Goal: Task Accomplishment & Management: Use online tool/utility

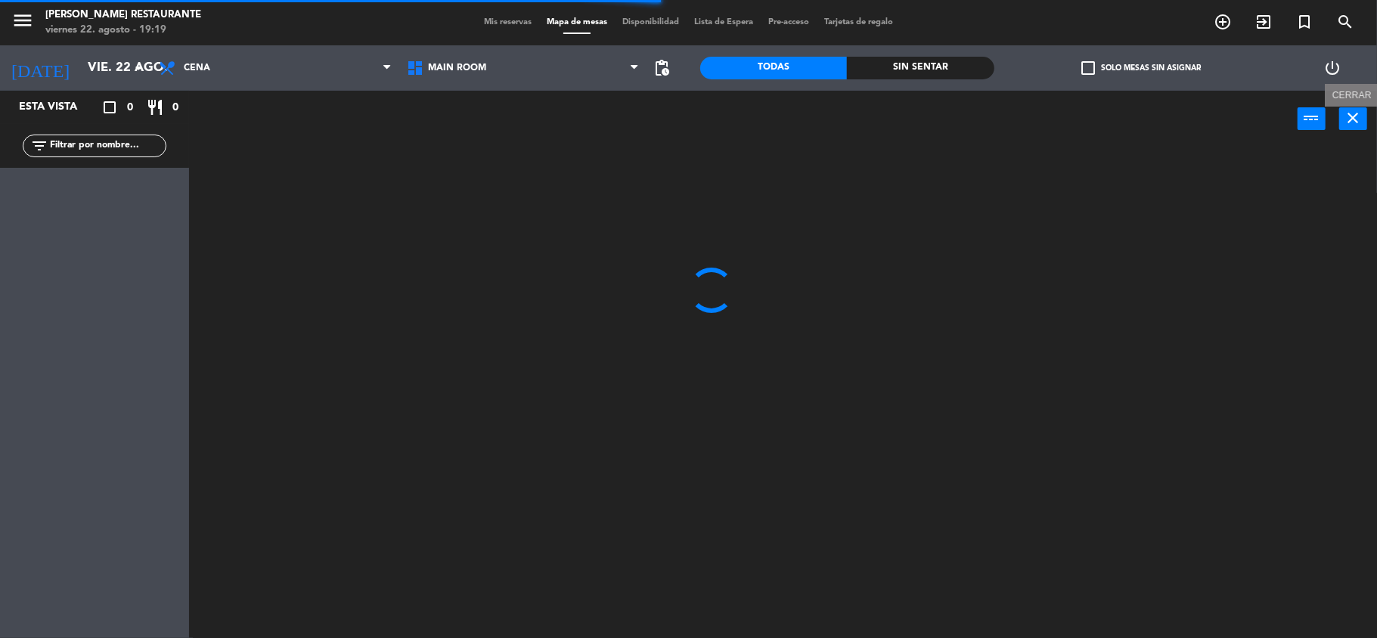
click at [1347, 128] on button "close" at bounding box center [1353, 118] width 28 height 23
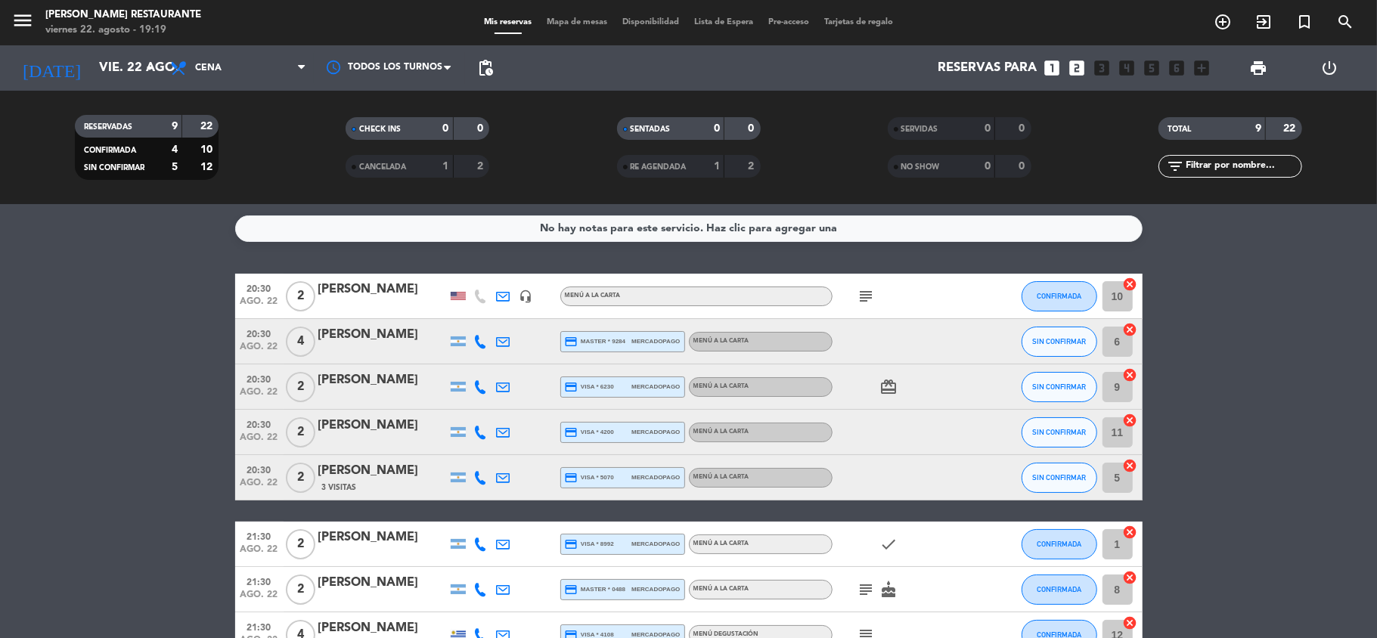
click at [585, 14] on div "menu [PERSON_NAME] Restaurante [DATE] 22. agosto - 19:19 Mis reservas Mapa de m…" at bounding box center [688, 22] width 1377 height 45
click at [581, 21] on span "Mapa de mesas" at bounding box center [577, 22] width 76 height 8
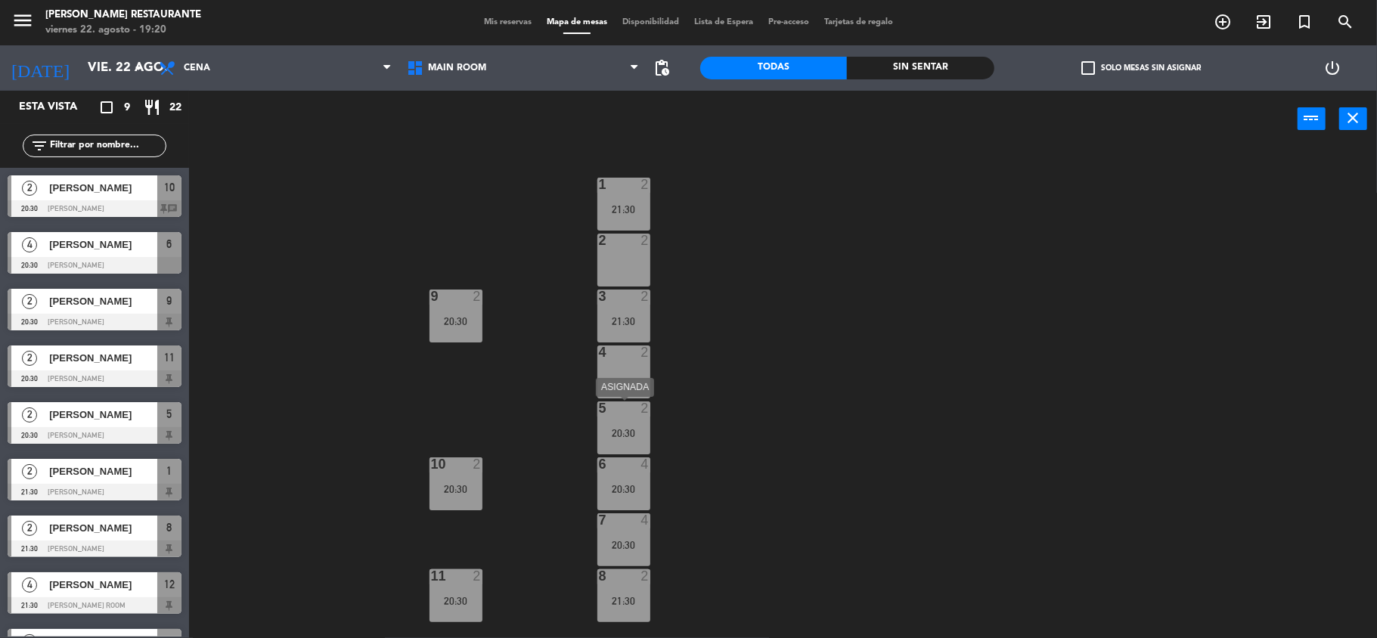
click at [617, 425] on div "5 2 20:30" at bounding box center [623, 427] width 53 height 53
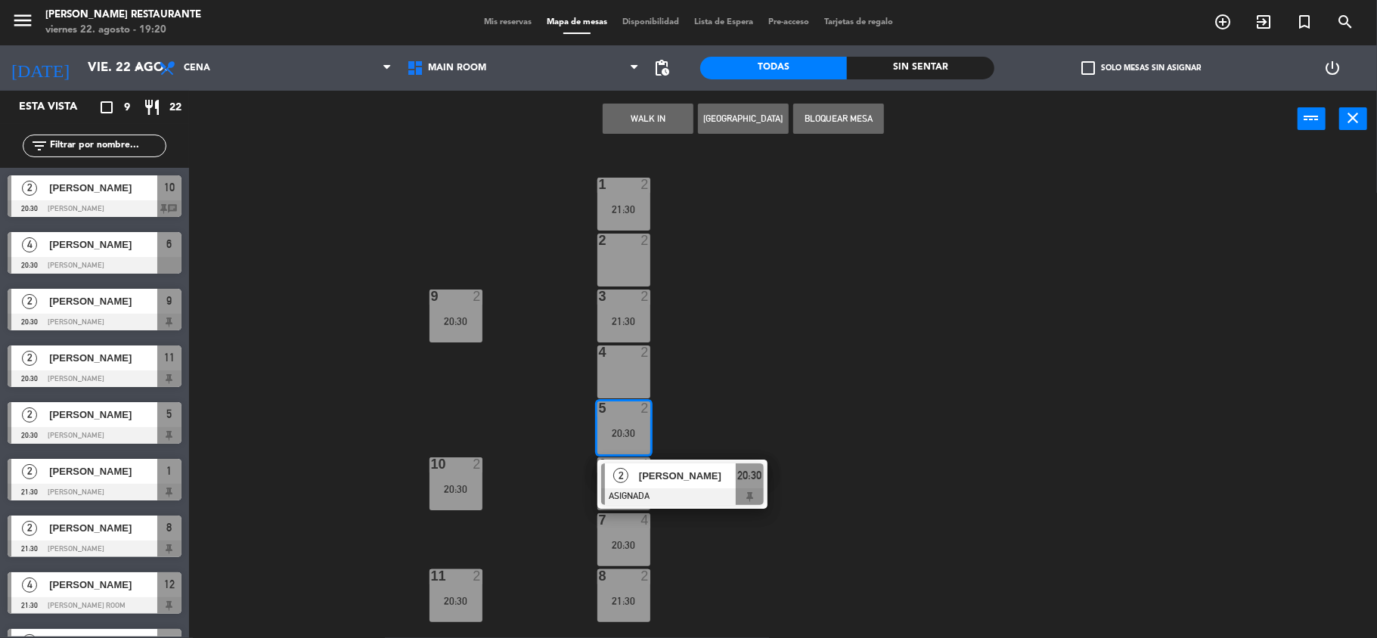
click at [756, 418] on div "1 2 21:30 2 2 3 2 21:30 9 2 20:30 4 2 5 2 20:30 2 [PERSON_NAME] ASIGNADA 20:30 …" at bounding box center [790, 395] width 1174 height 491
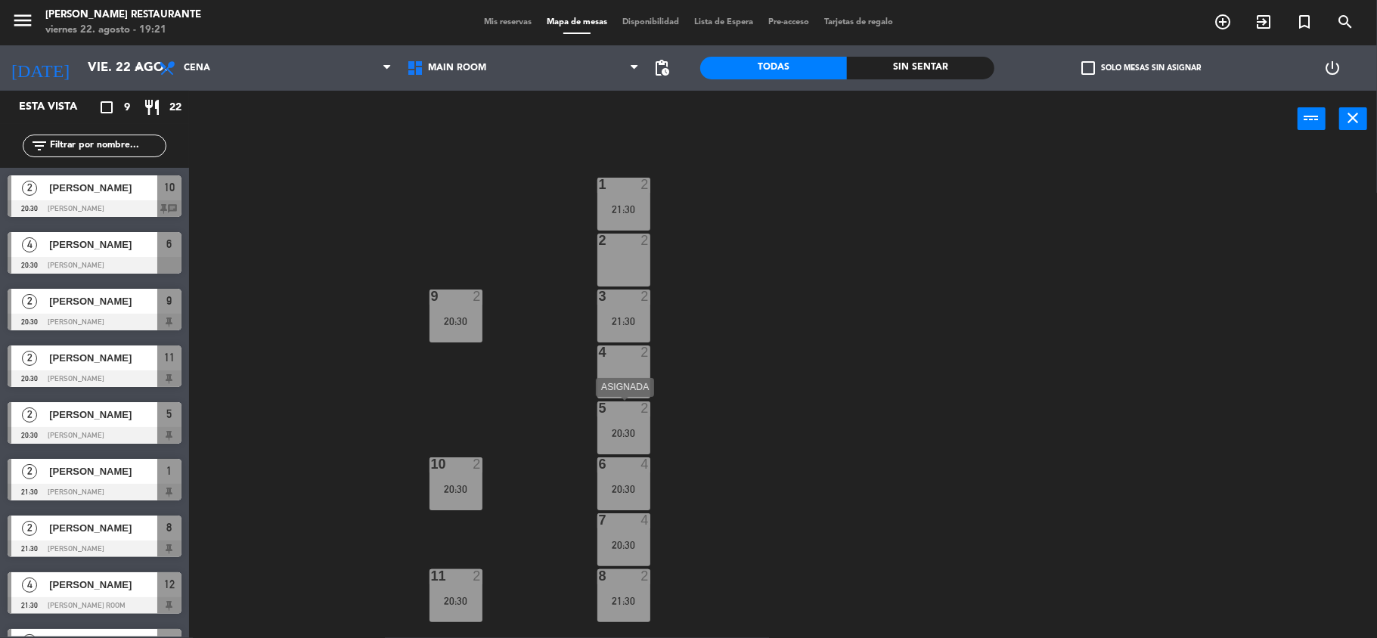
click at [628, 418] on div "5 2 20:30" at bounding box center [623, 427] width 53 height 53
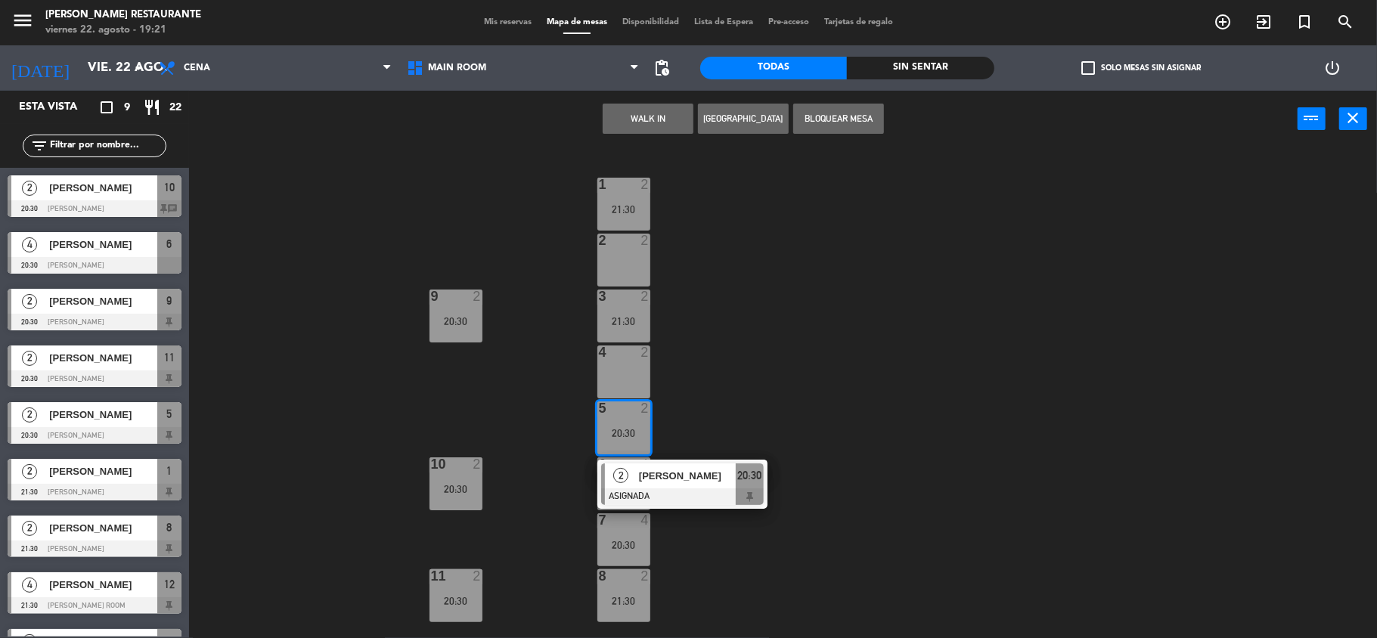
click at [699, 418] on div "1 2 21:30 2 2 3 2 21:30 9 2 20:30 4 2 5 2 20:30 2 [PERSON_NAME] ASIGNADA 20:30 …" at bounding box center [790, 395] width 1174 height 491
